Goal: Information Seeking & Learning: Understand process/instructions

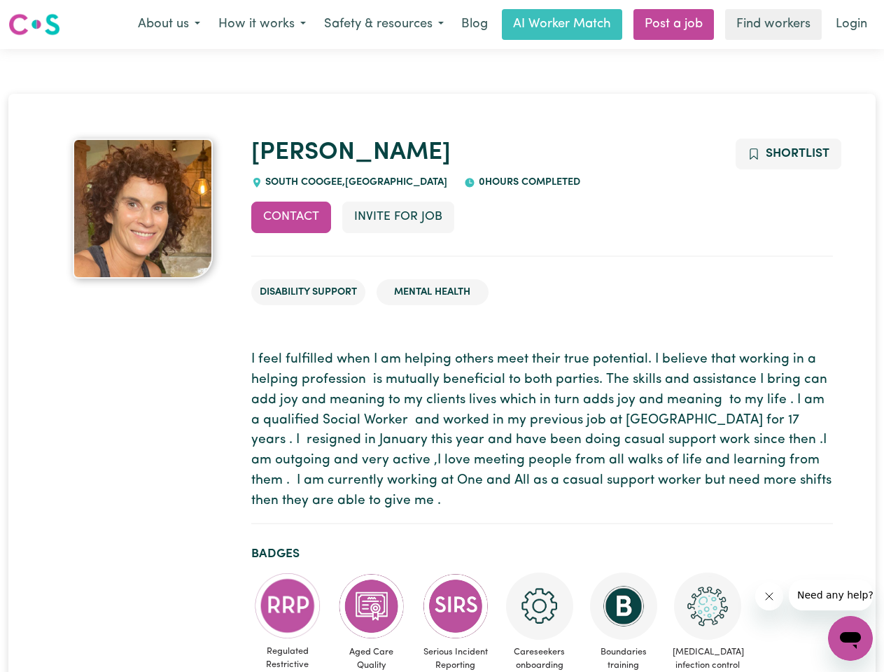
click at [169, 25] on button "About us" at bounding box center [169, 24] width 81 height 29
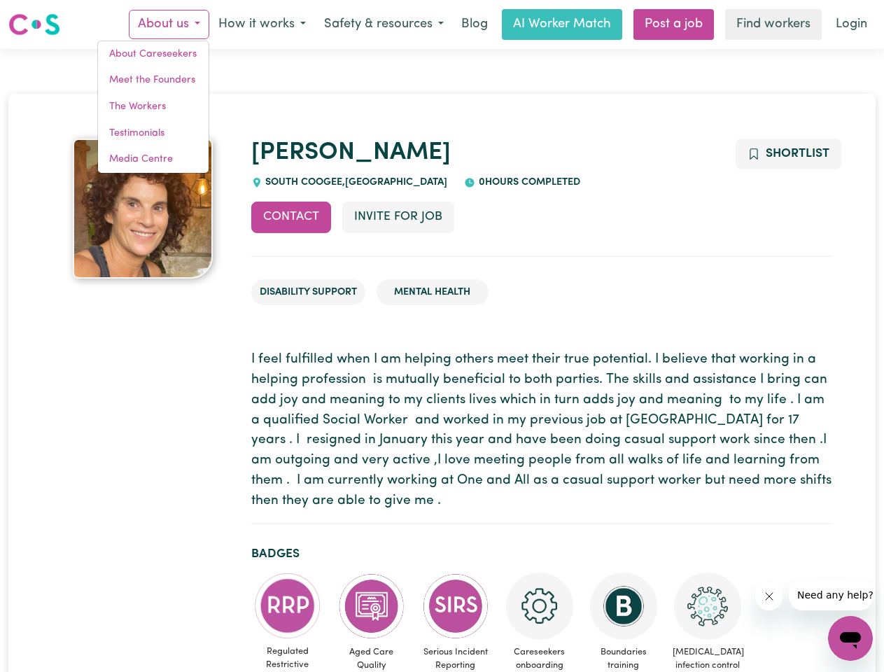
click at [261, 25] on button "How it works" at bounding box center [262, 24] width 106 height 29
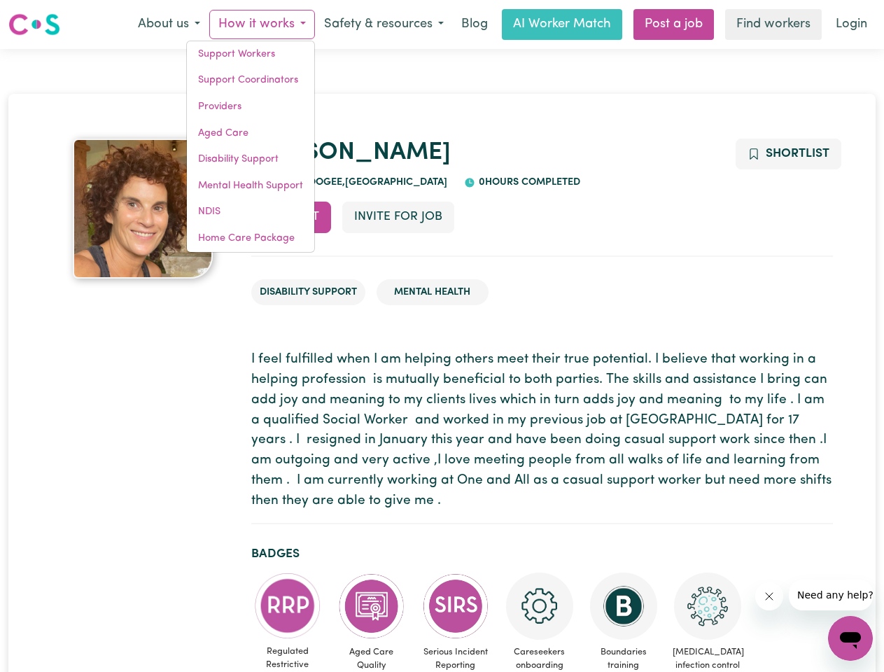
click at [383, 25] on button "Safety & resources" at bounding box center [384, 24] width 138 height 29
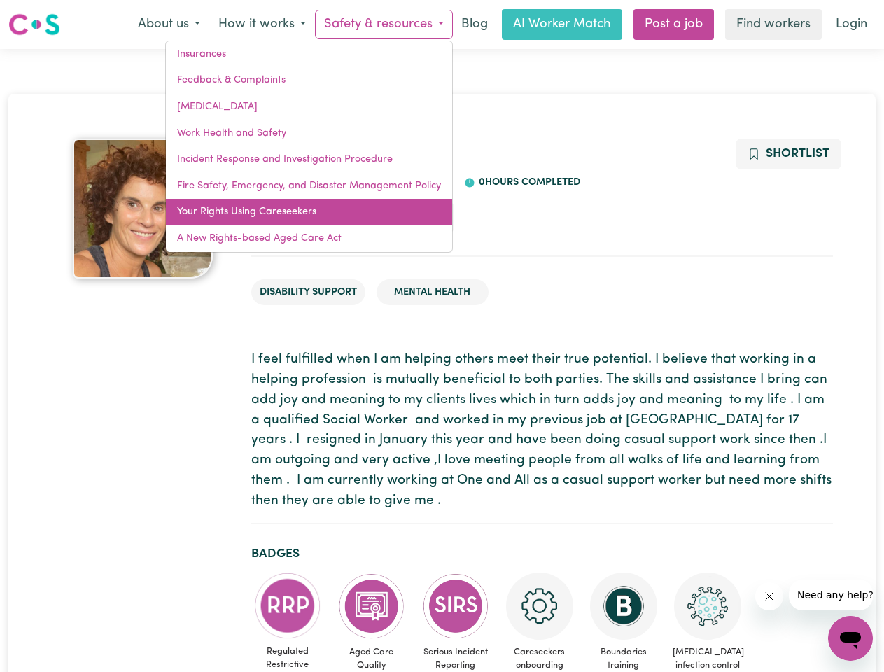
click at [291, 217] on link "Your Rights Using Careseekers" at bounding box center [309, 212] width 286 height 27
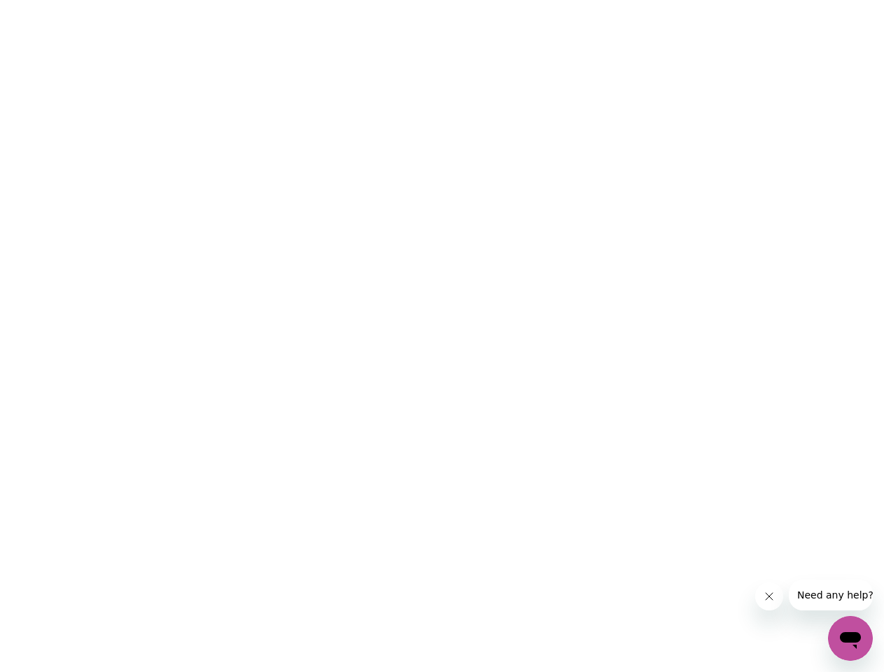
click at [398, 0] on html at bounding box center [442, 0] width 884 height 0
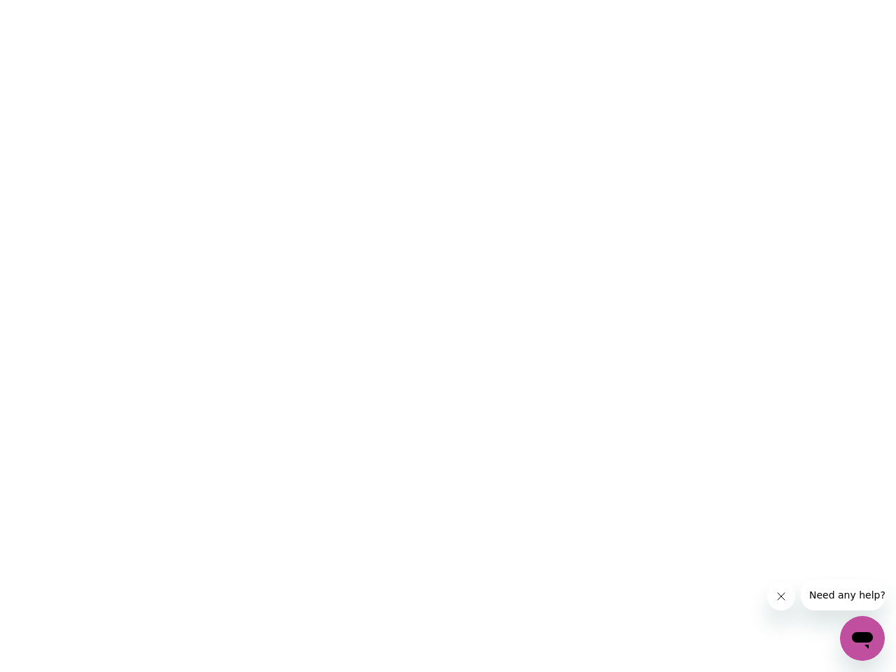
click at [788, 0] on html at bounding box center [448, 0] width 896 height 0
click at [288, 0] on html at bounding box center [448, 0] width 896 height 0
click at [372, 0] on html at bounding box center [448, 0] width 896 height 0
